Goal: Task Accomplishment & Management: Manage account settings

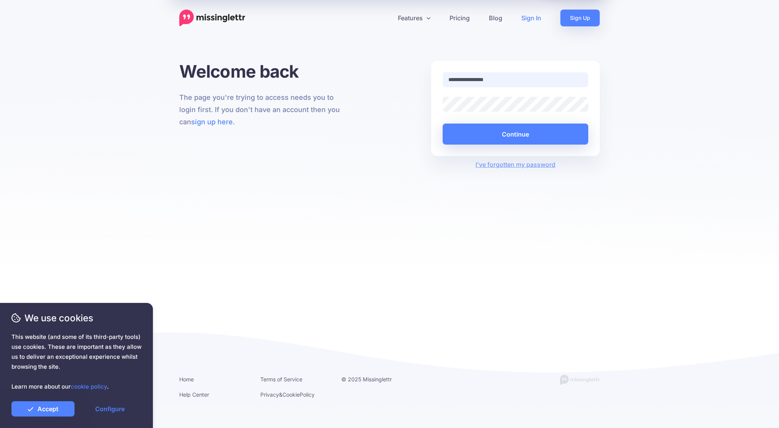
type input "**********"
click at [522, 137] on button "Continue" at bounding box center [516, 134] width 146 height 21
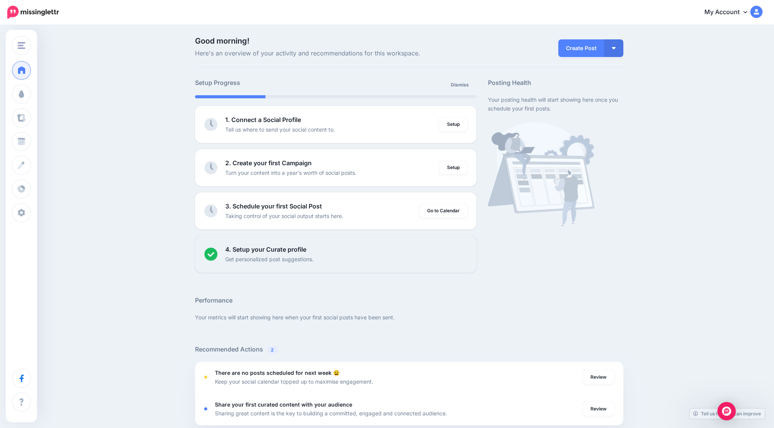
click at [757, 14] on img at bounding box center [756, 12] width 12 height 12
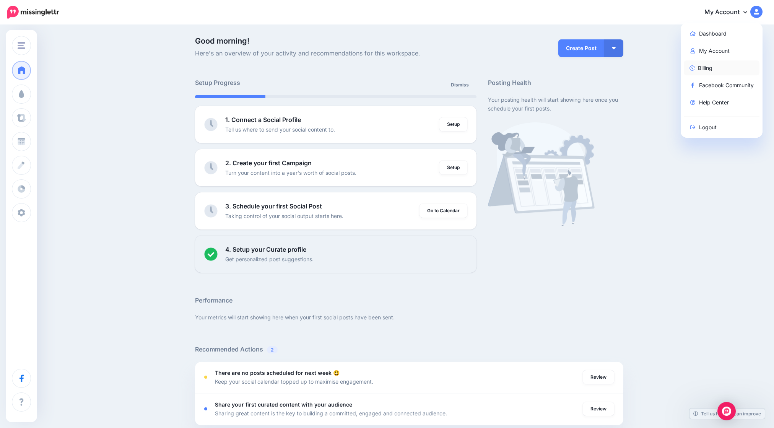
click at [722, 65] on link "Billing" at bounding box center [722, 67] width 76 height 15
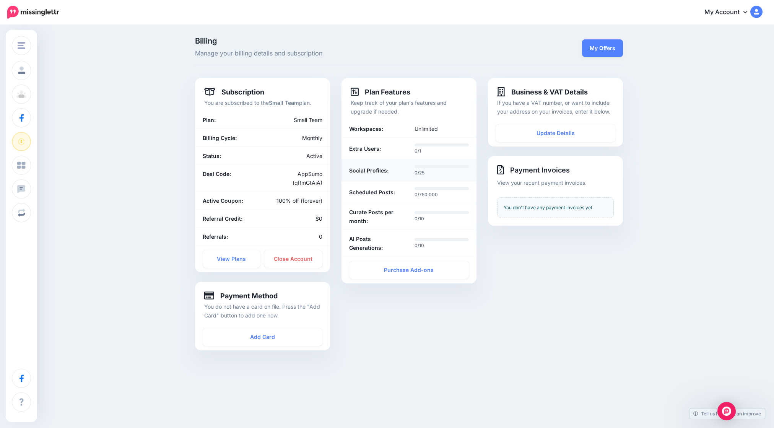
drag, startPoint x: 442, startPoint y: 172, endPoint x: 403, endPoint y: 170, distance: 39.1
click at [403, 170] on div "Social Profiles: 0/25" at bounding box center [408, 170] width 131 height 13
click at [364, 128] on b "Workspaces:" at bounding box center [366, 128] width 34 height 9
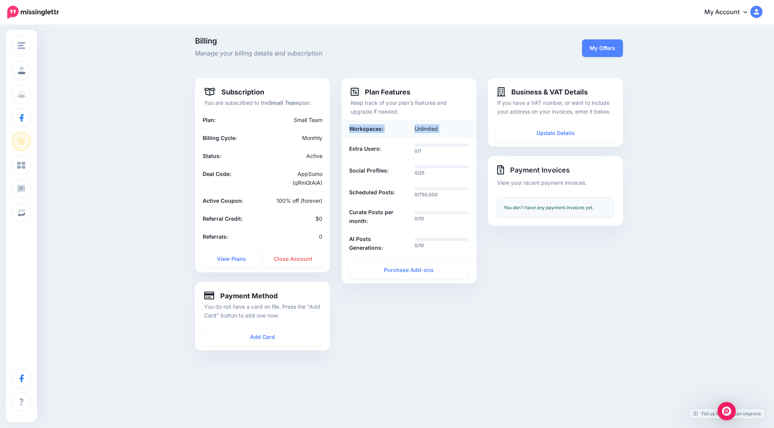
click at [436, 127] on div "Unlimited" at bounding box center [442, 128] width 66 height 9
click at [437, 127] on div "Unlimited" at bounding box center [442, 128] width 66 height 9
drag, startPoint x: 446, startPoint y: 128, endPoint x: 352, endPoint y: 129, distance: 93.3
click at [352, 129] on div "Workspaces: Unlimited" at bounding box center [408, 128] width 131 height 9
copy div "Workspaces: Unlimited"
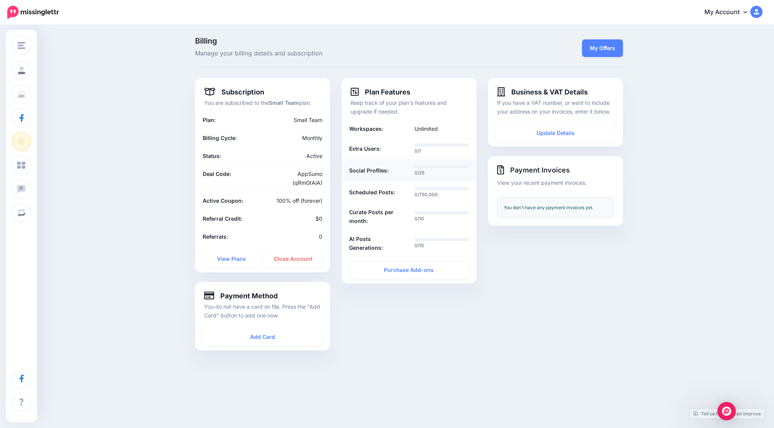
drag, startPoint x: 352, startPoint y: 171, endPoint x: 439, endPoint y: 170, distance: 86.4
click at [439, 170] on div "Social Profiles: 0/25" at bounding box center [408, 170] width 131 height 13
copy div "Social Profiles: 0/25"
